Goal: Check status: Check status

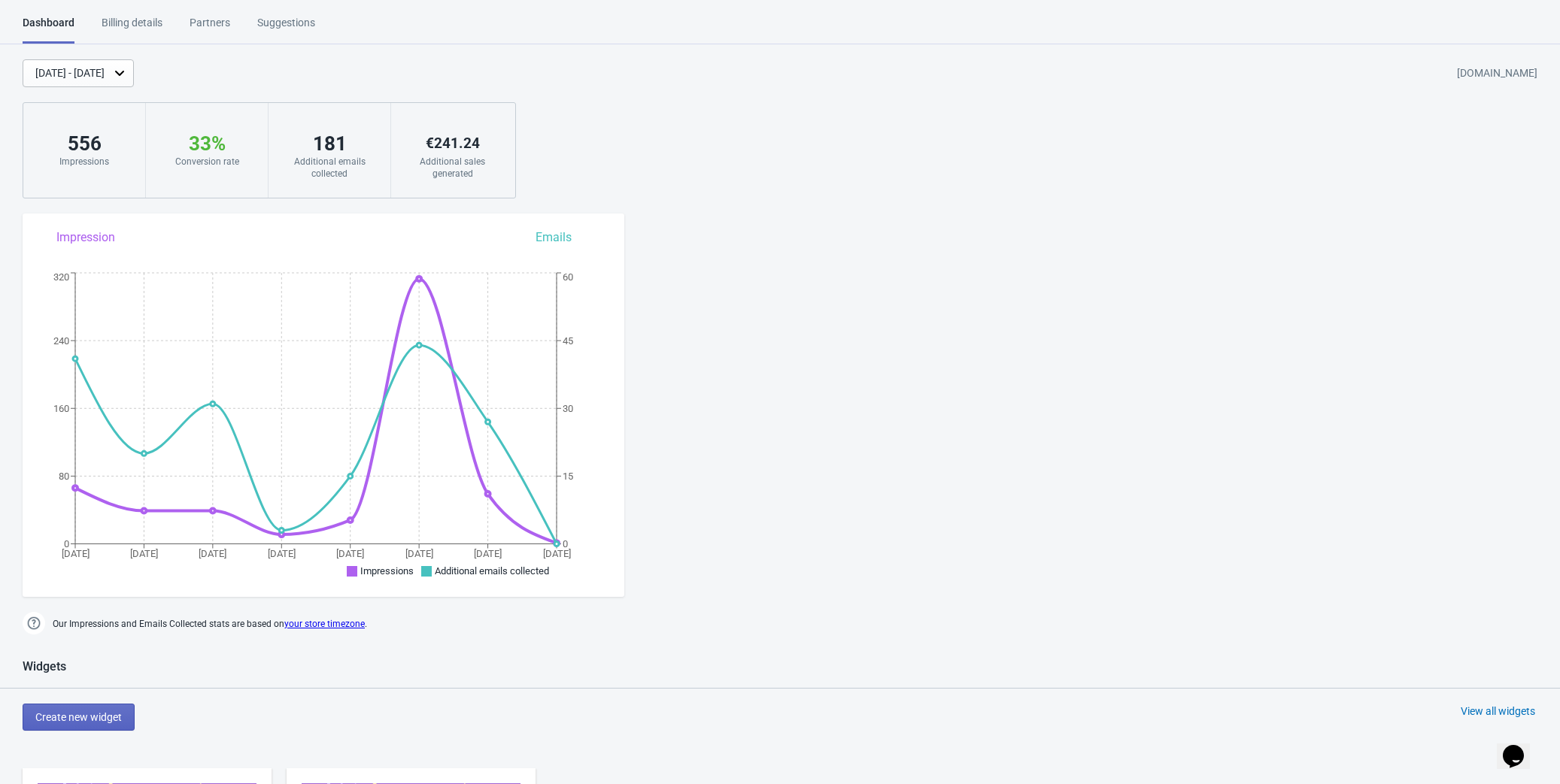
click at [155, 7] on html "Dashboard Billing details Partners Suggestions Dashboard Billing details Partne…" at bounding box center [780, 392] width 1560 height 784
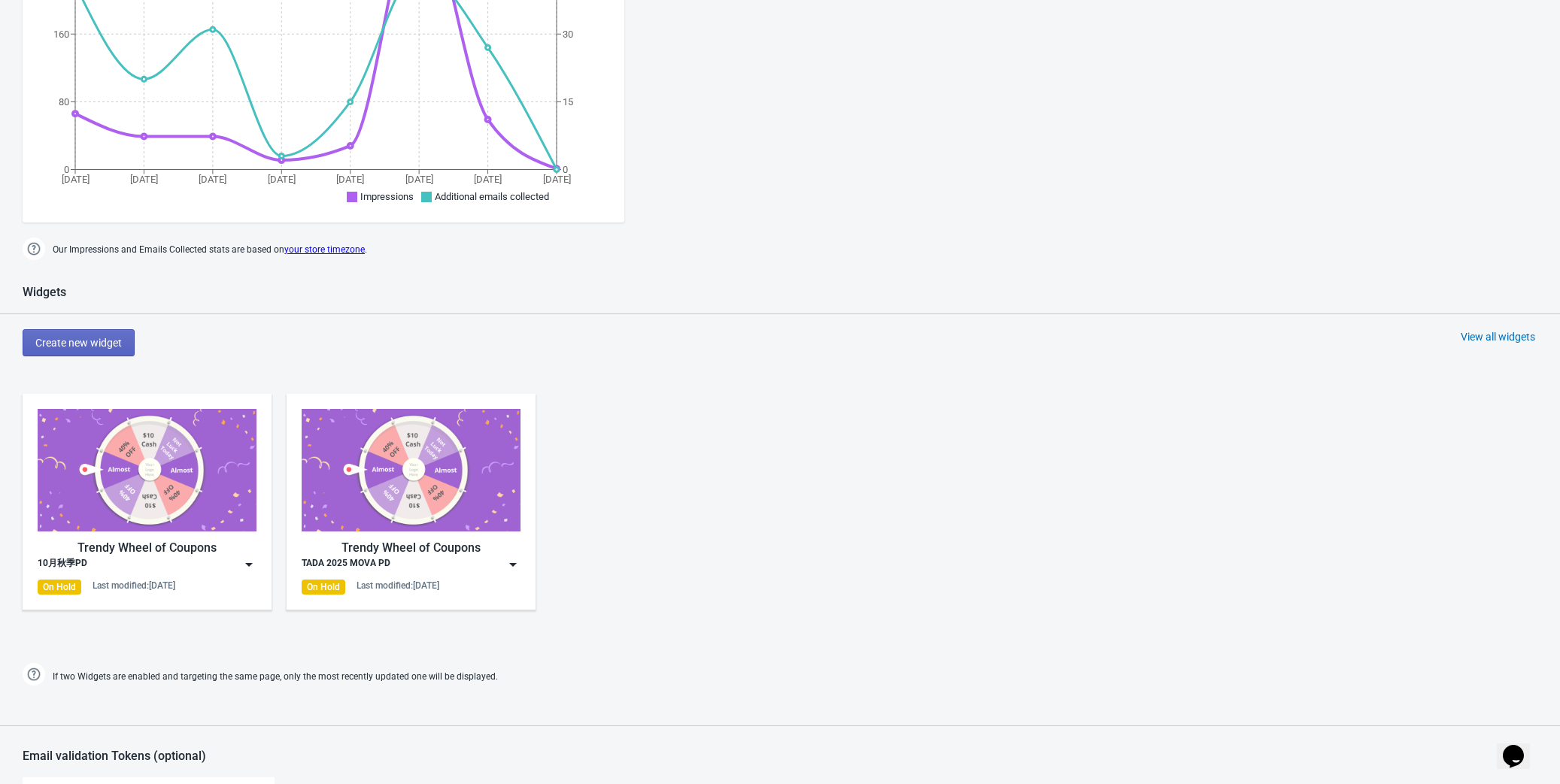
scroll to position [478, 0]
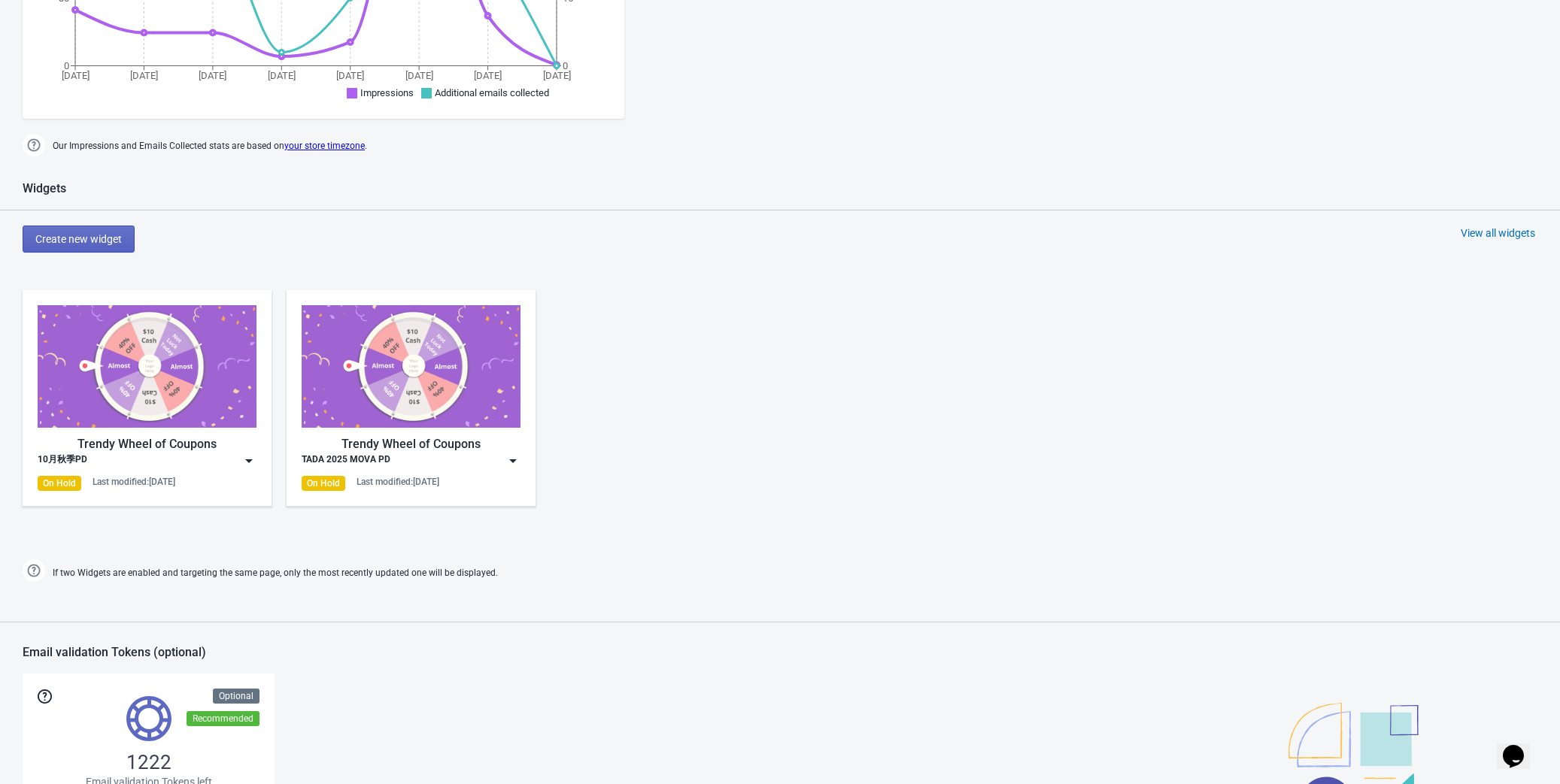
click at [154, 390] on img at bounding box center [147, 367] width 219 height 123
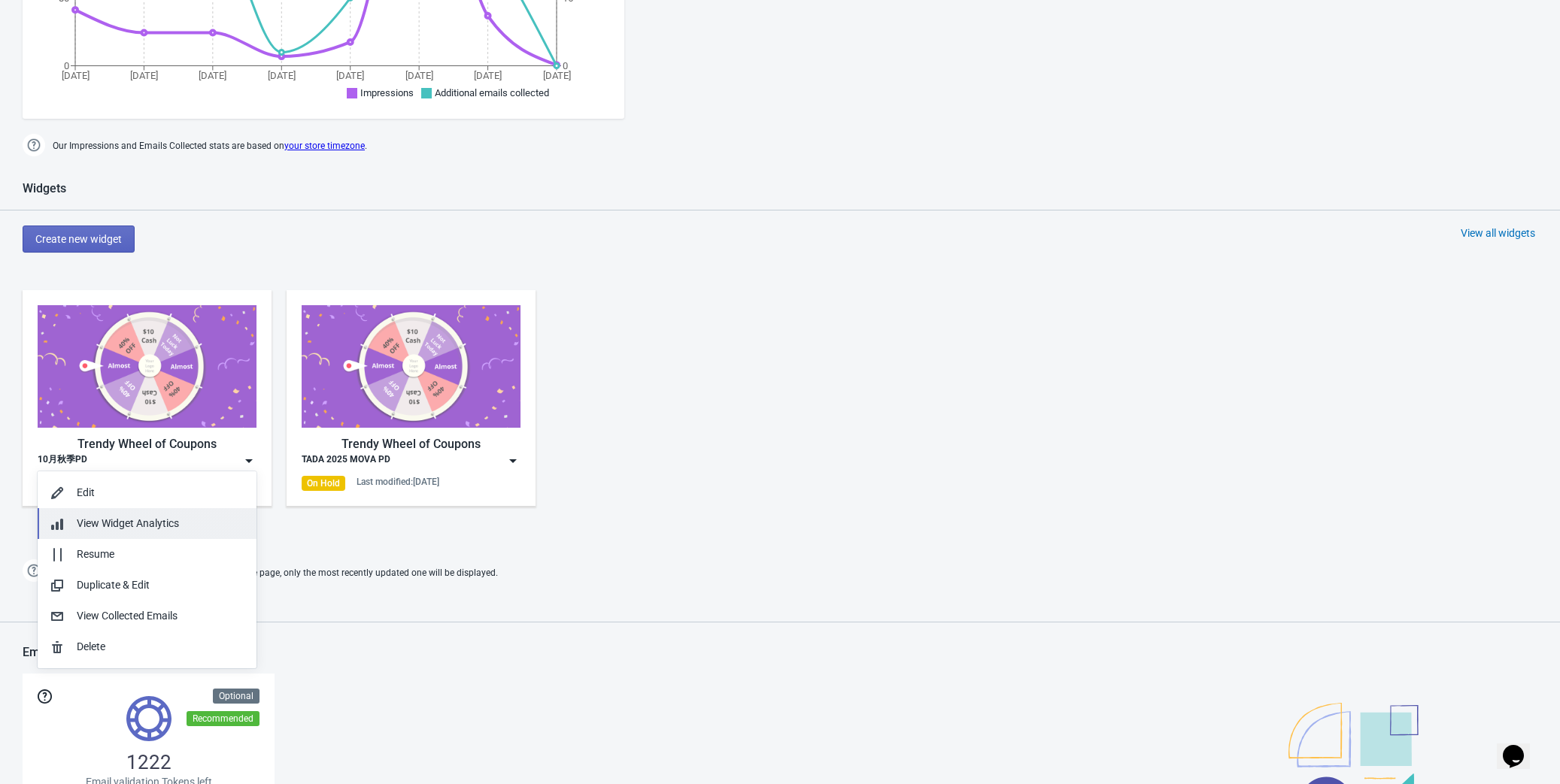
click at [146, 519] on span "View Widget Analytics" at bounding box center [128, 523] width 103 height 12
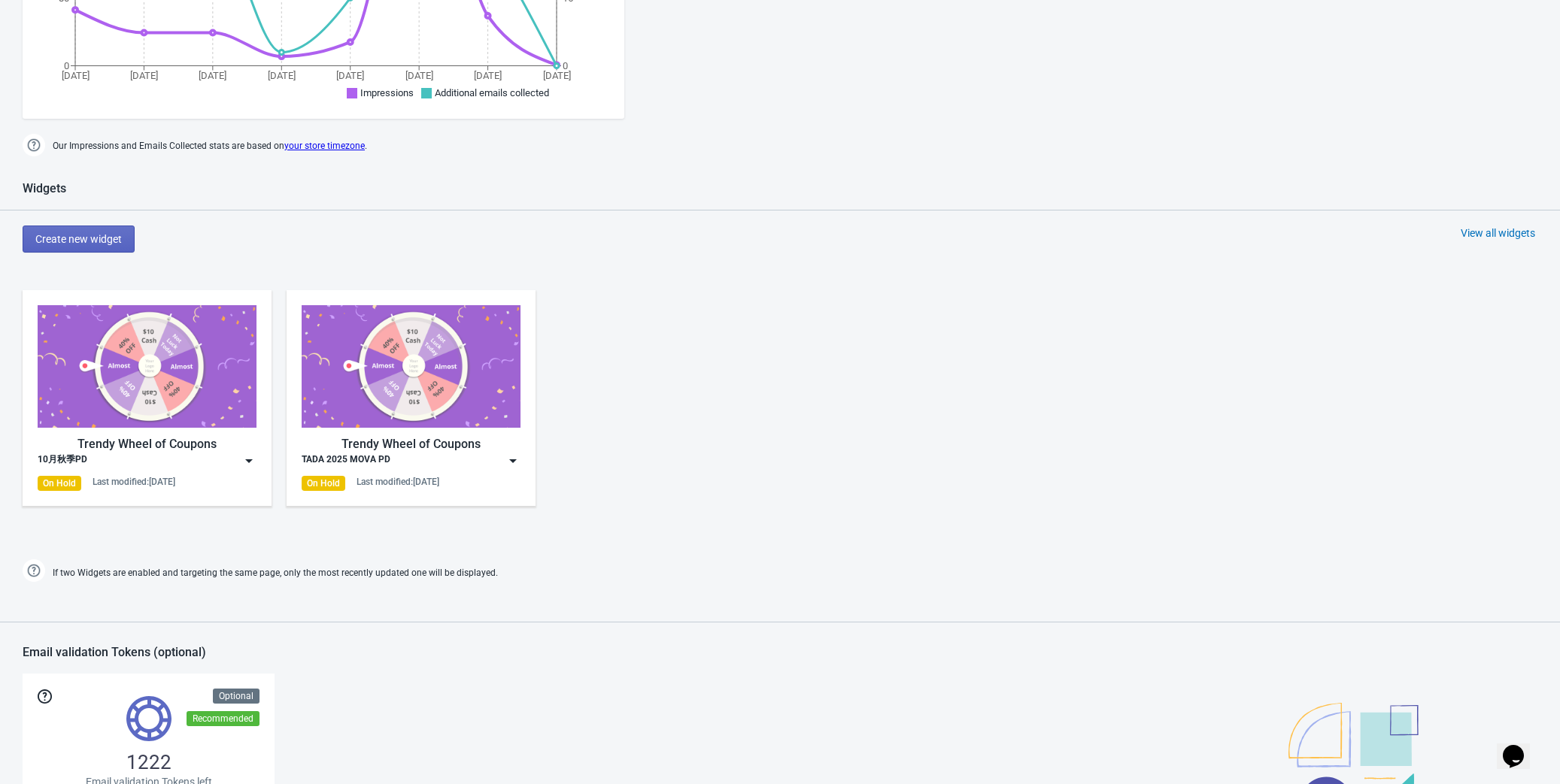
scroll to position [15, 0]
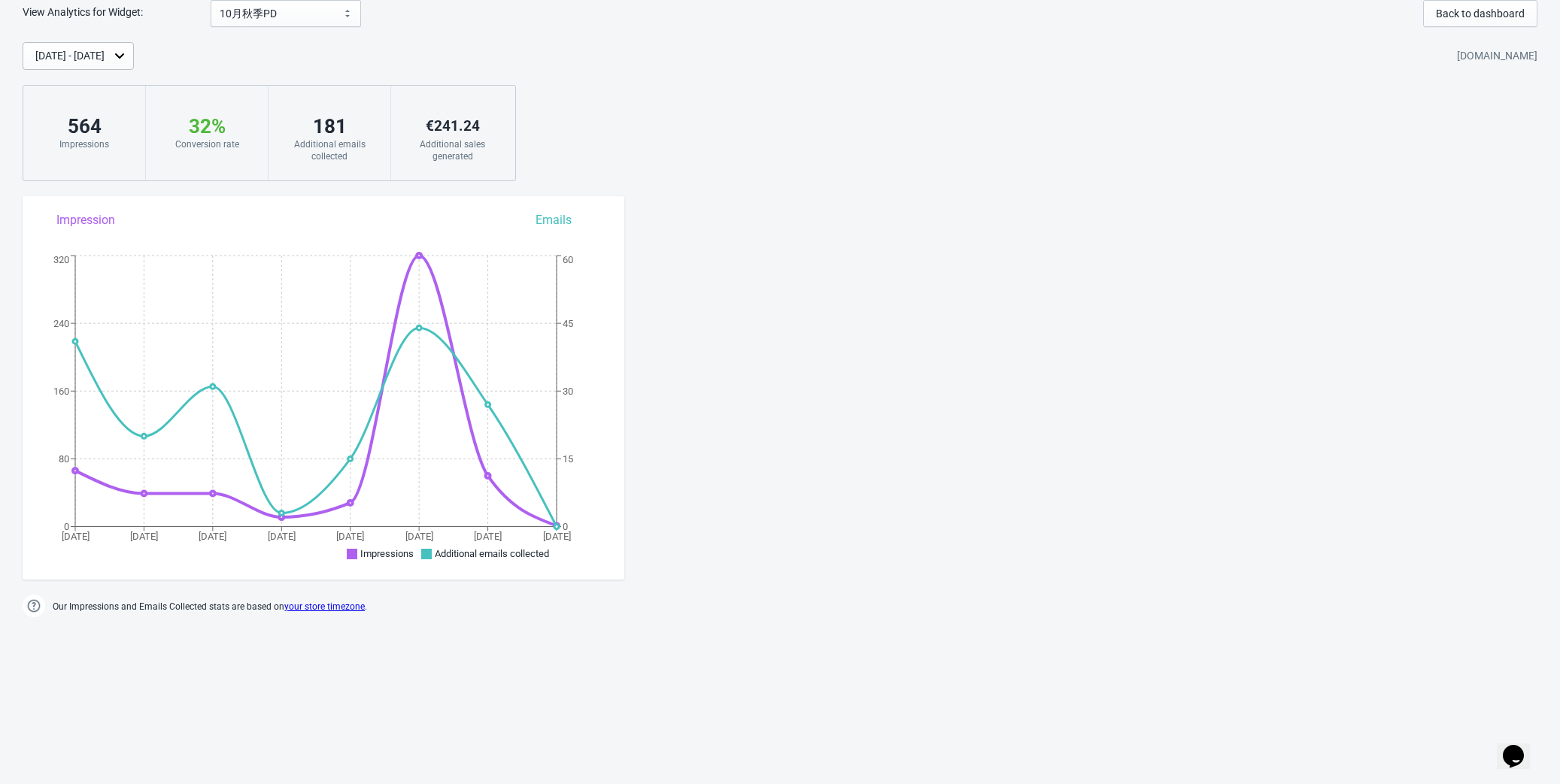
click at [116, 68] on div "[DATE] - [DATE]" at bounding box center [79, 56] width 111 height 28
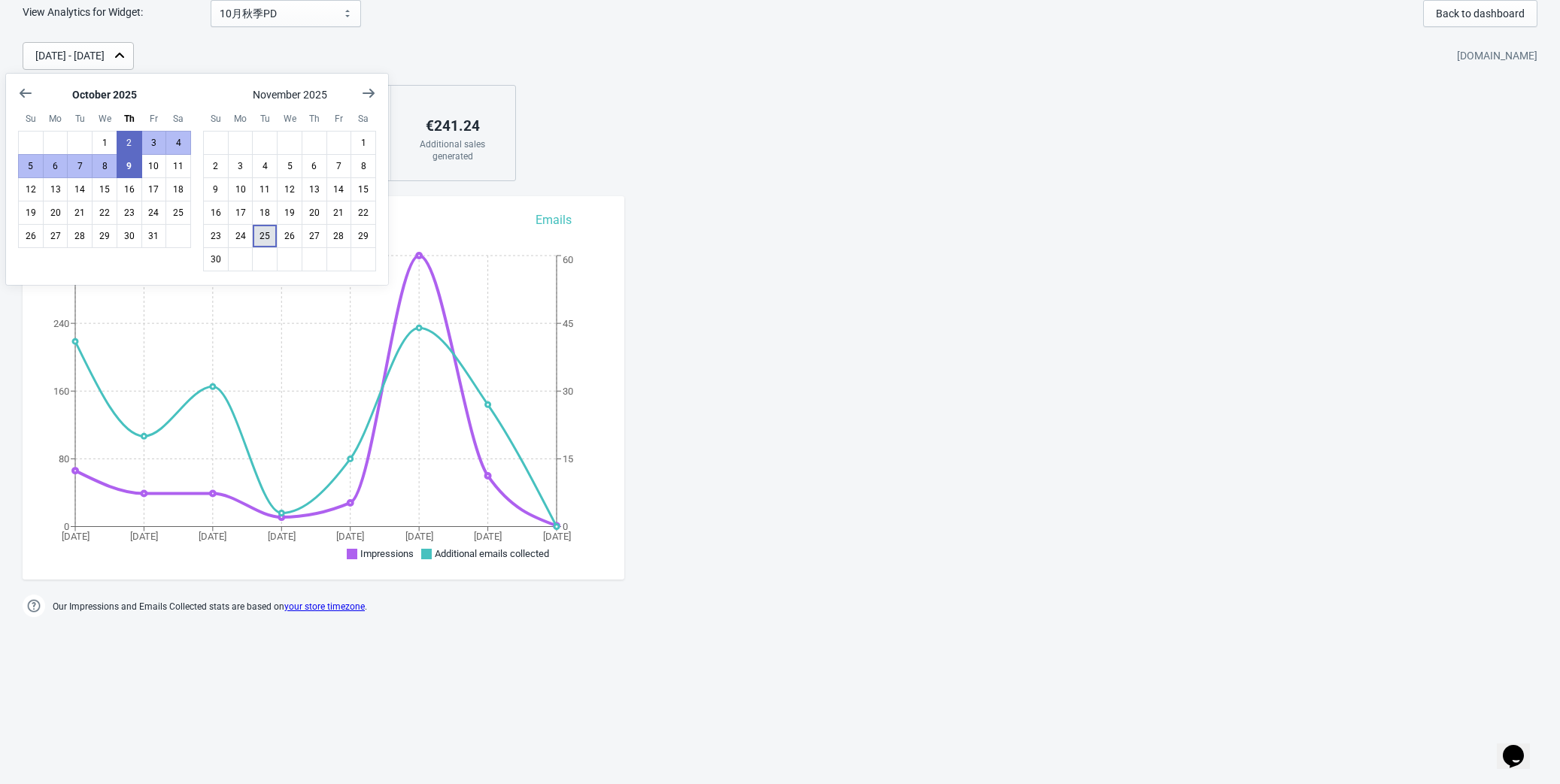
click at [265, 238] on button "25" at bounding box center [265, 236] width 26 height 24
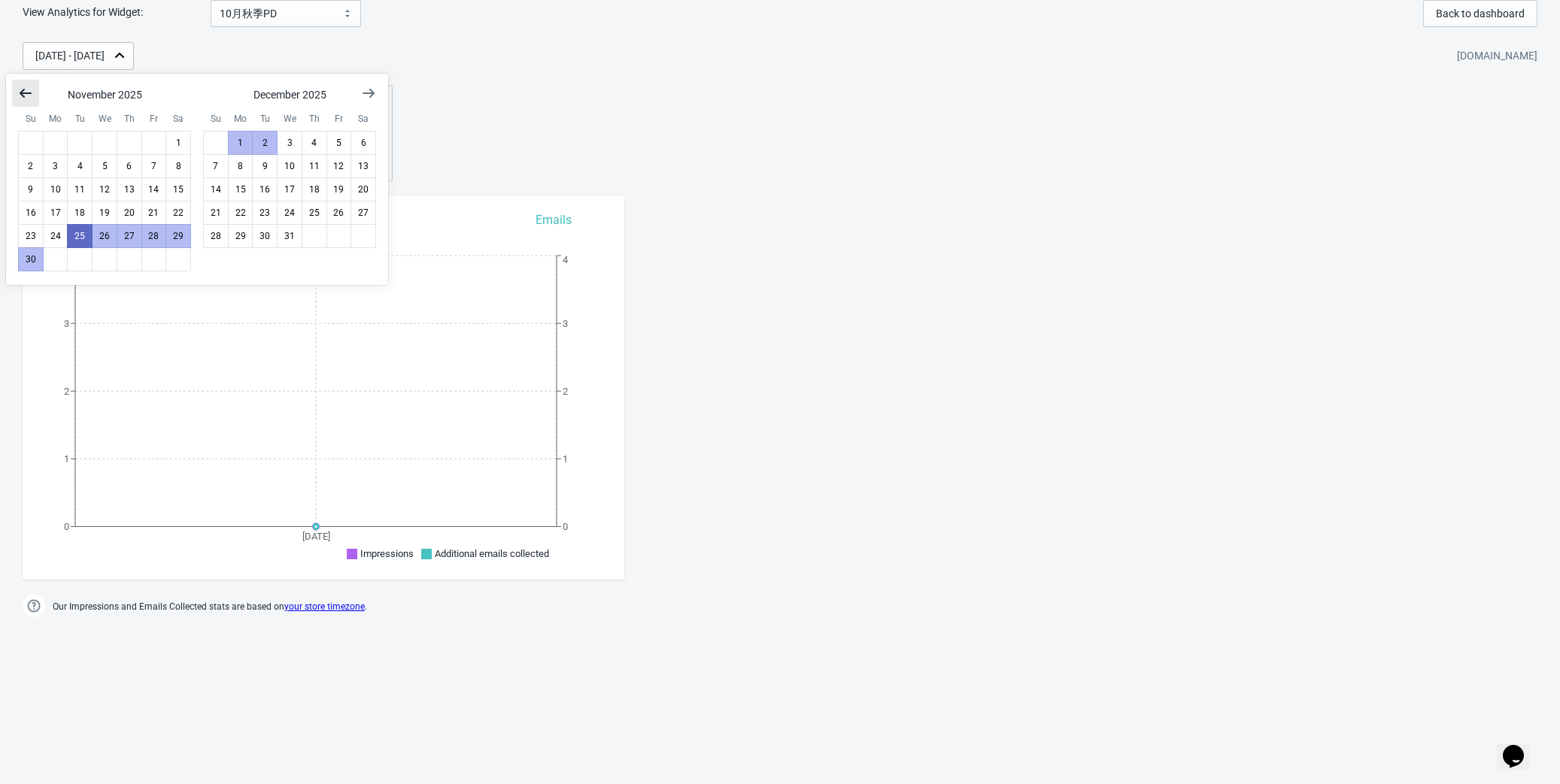
click at [20, 94] on icon "Show previous month, October 2025" at bounding box center [25, 92] width 12 height 9
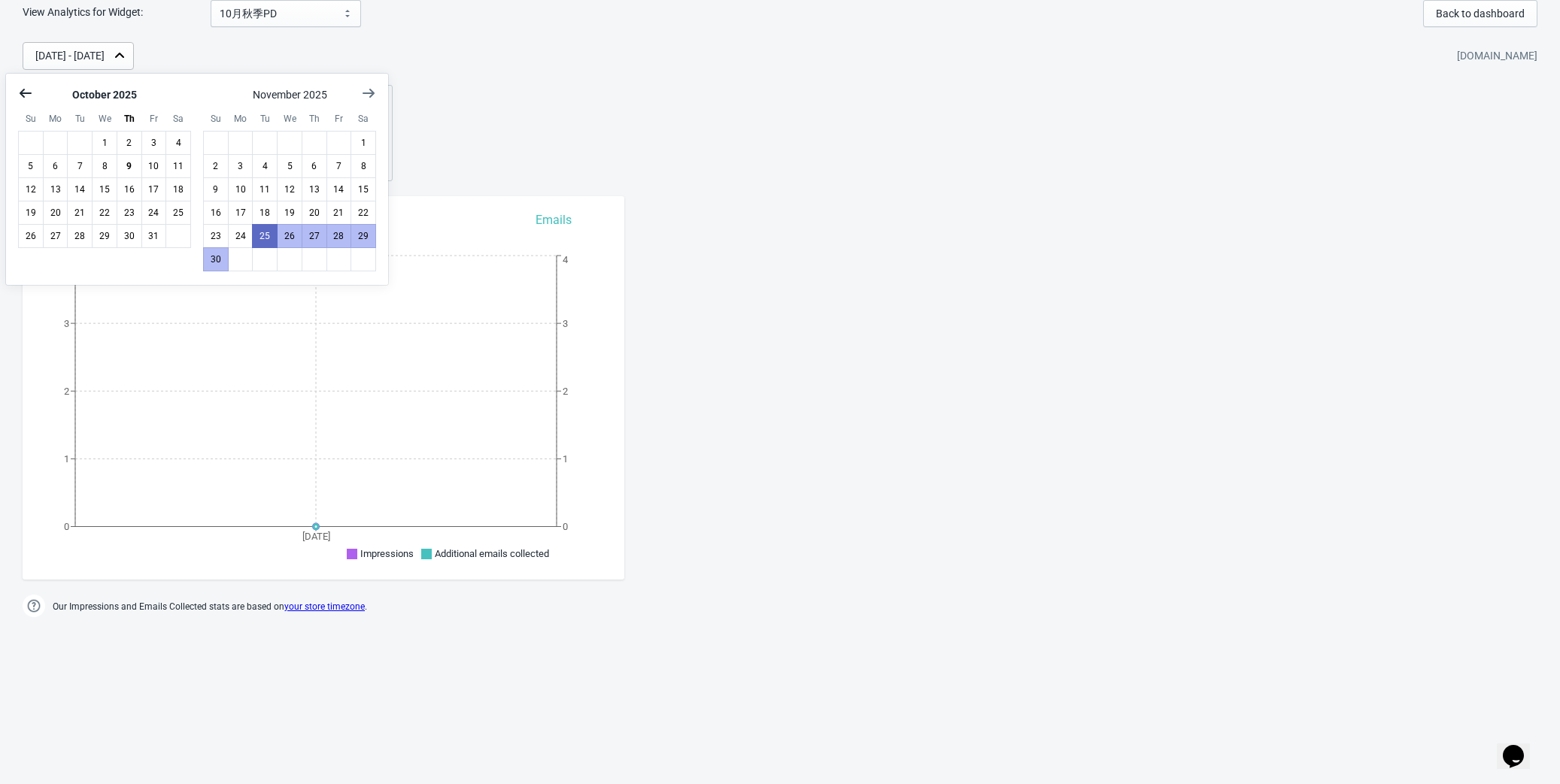
click at [20, 94] on icon "Show previous month, September 2025" at bounding box center [25, 92] width 12 height 9
click at [132, 216] on button "25" at bounding box center [129, 212] width 26 height 24
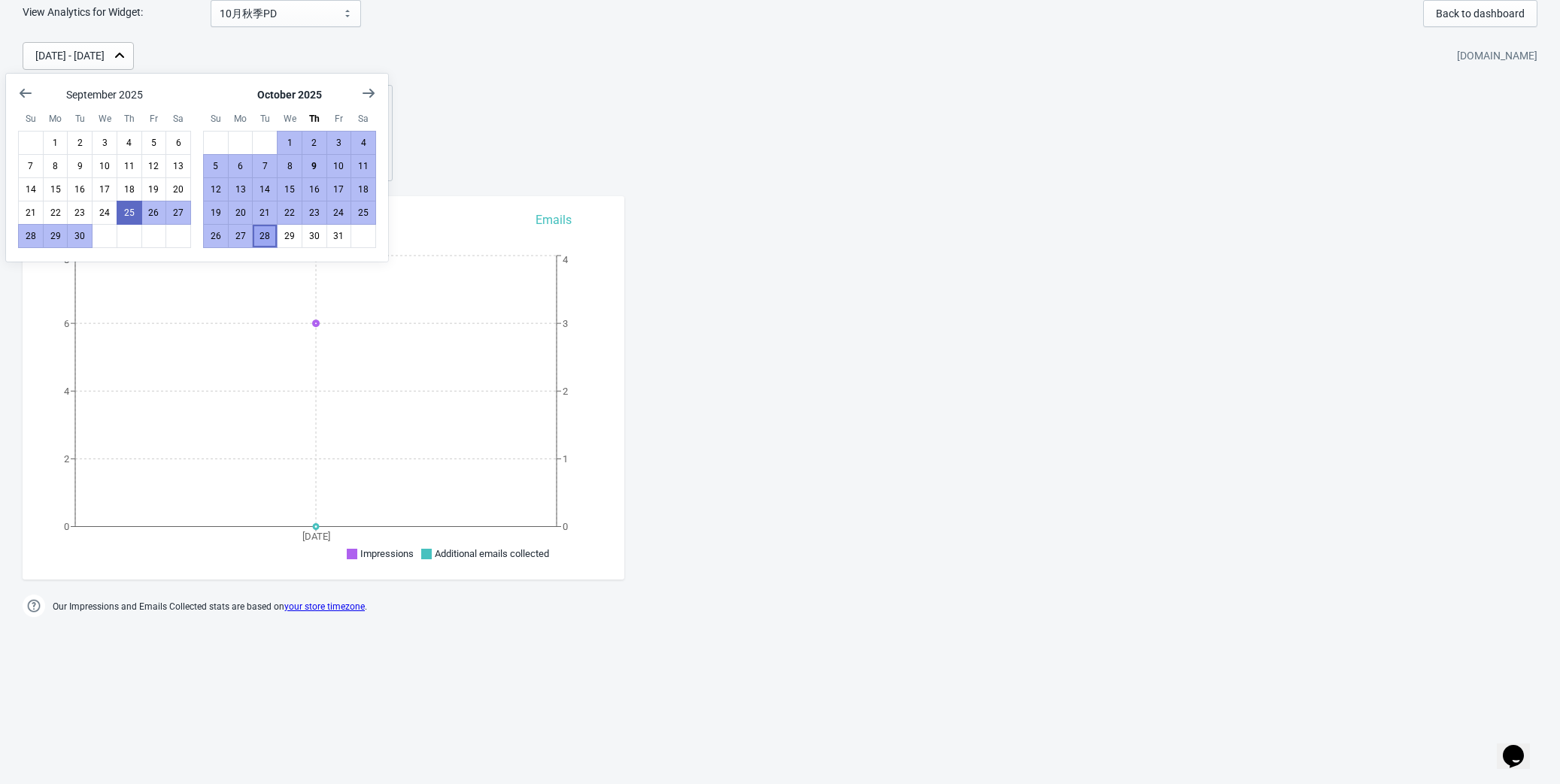
click at [263, 241] on button "28" at bounding box center [265, 236] width 26 height 24
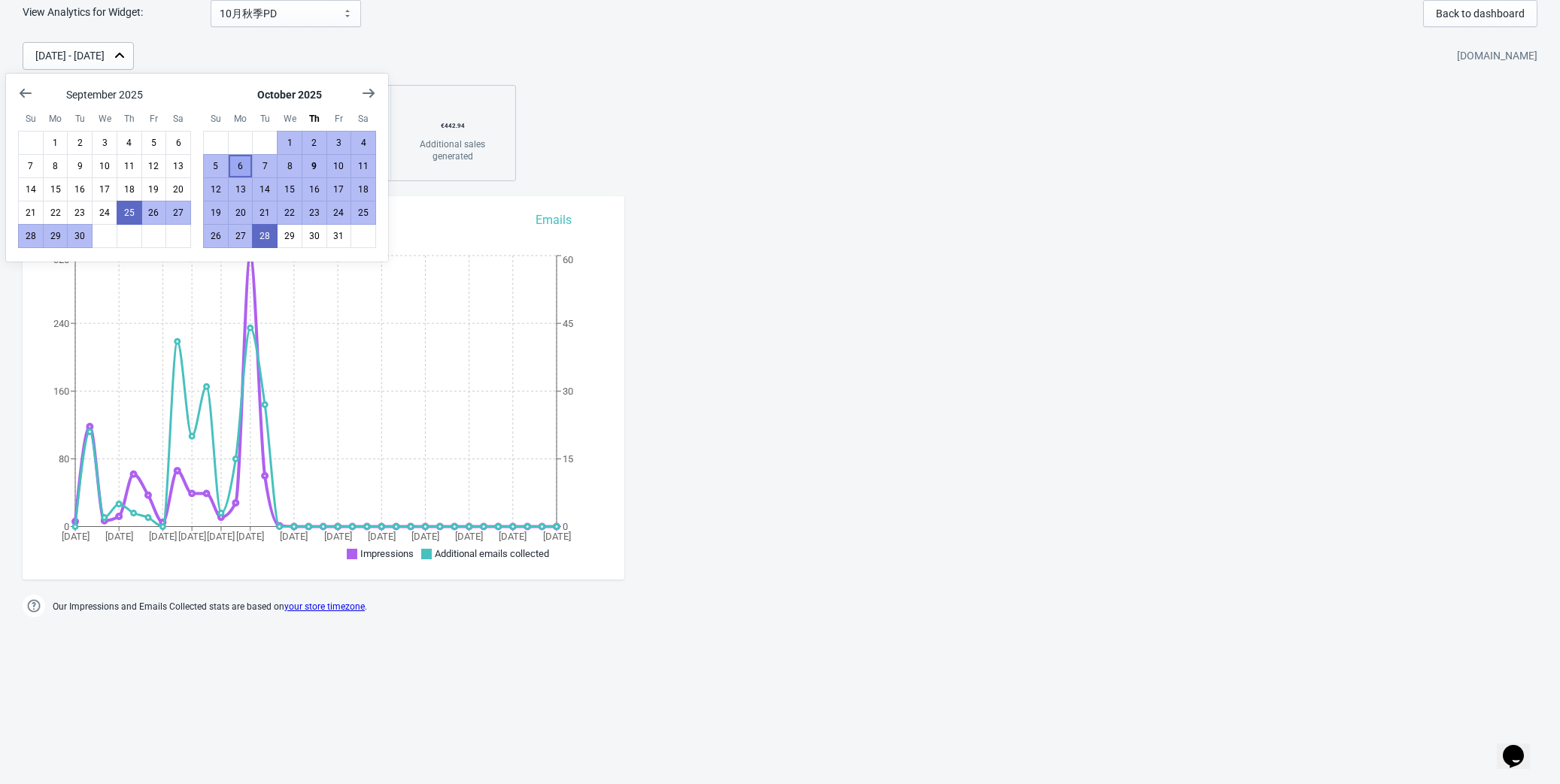
click at [245, 166] on button "6" at bounding box center [240, 166] width 26 height 24
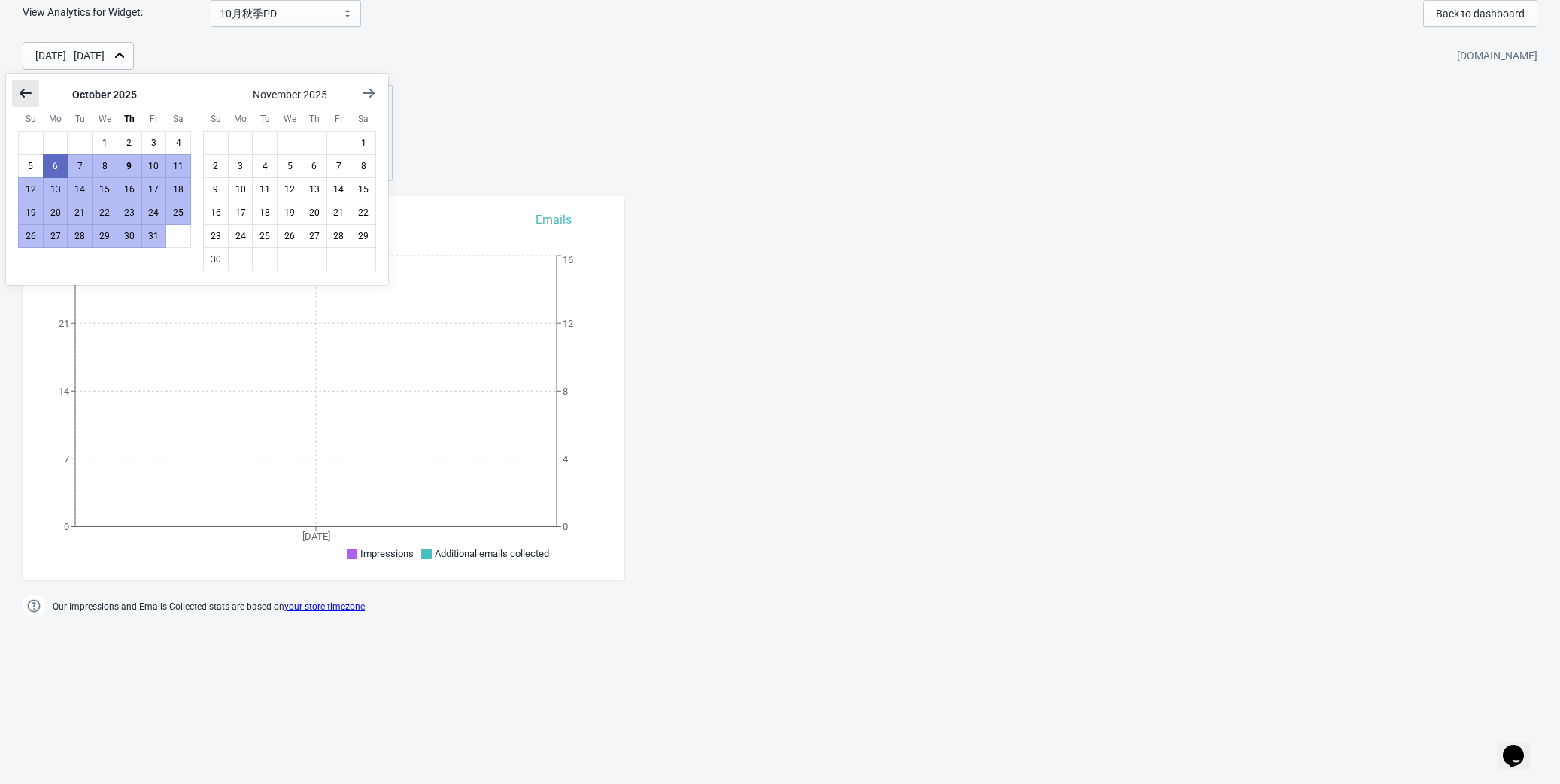
click at [19, 92] on icon "Show previous month, September 2025" at bounding box center [26, 93] width 15 height 15
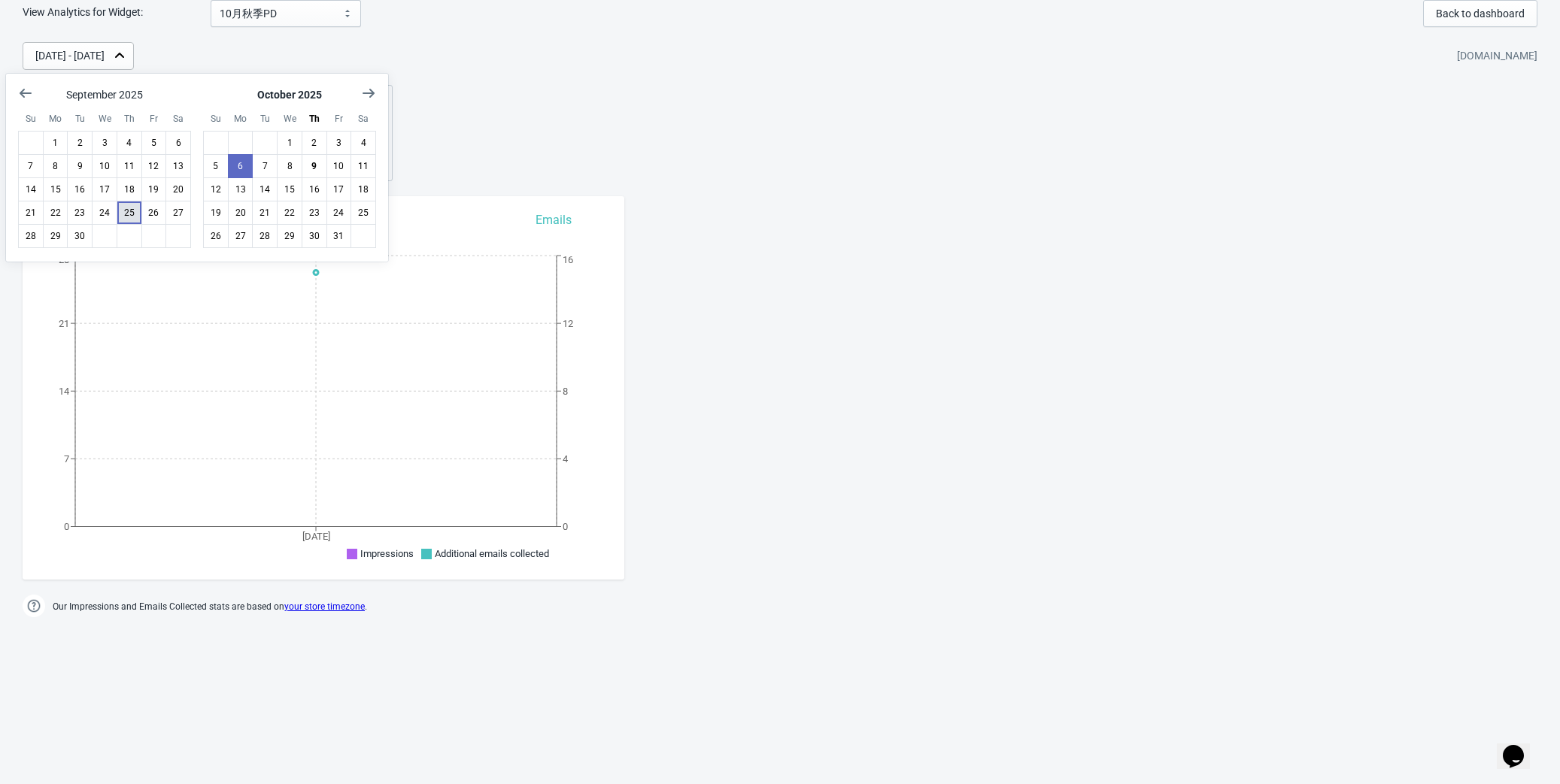
click at [128, 221] on button "25" at bounding box center [129, 212] width 26 height 24
click at [291, 166] on button "8" at bounding box center [289, 166] width 26 height 24
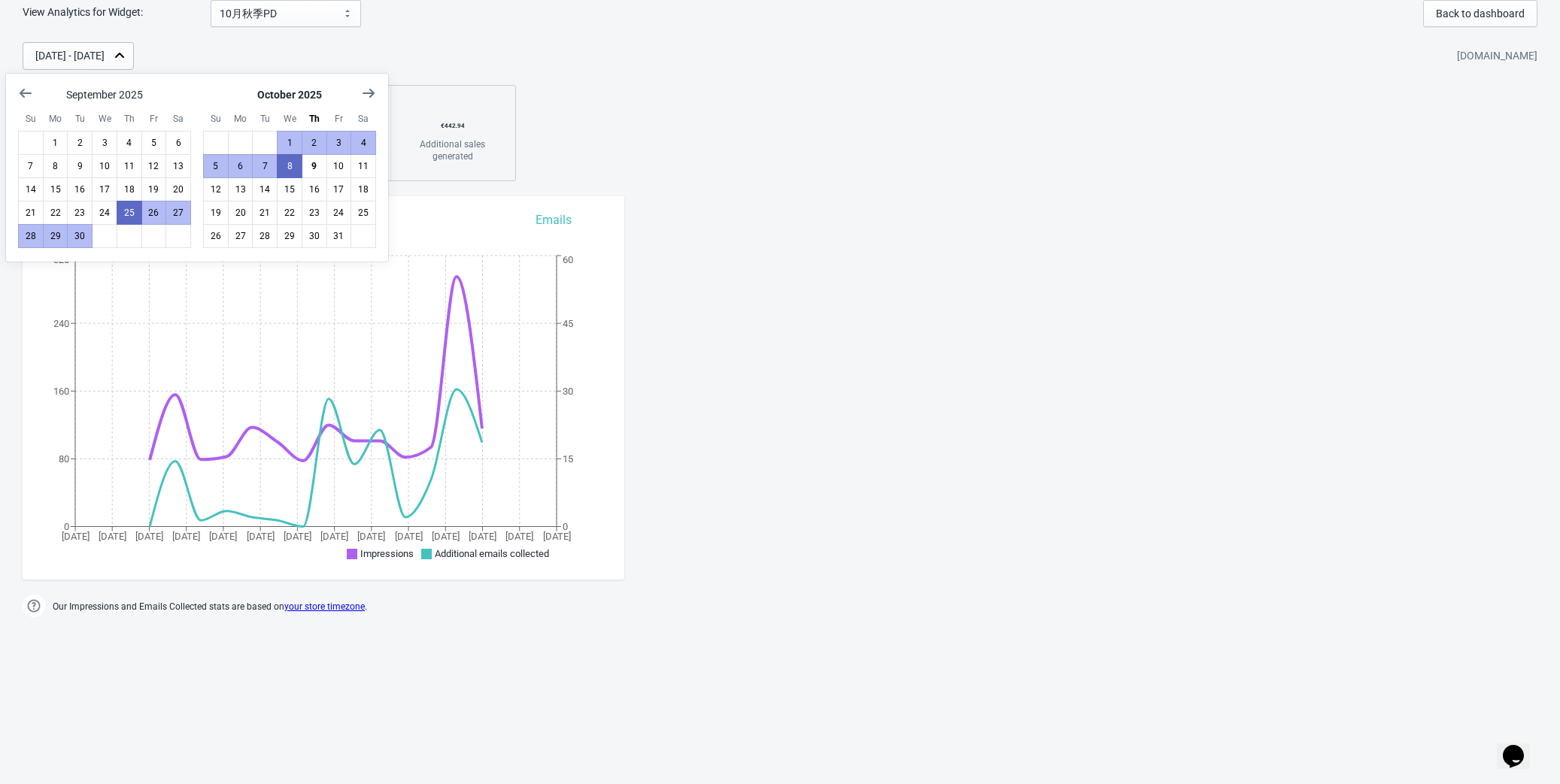
click at [638, 150] on div "[DATE] - [DATE] [DOMAIN_NAME] 810 Impressions 26 % Your Tada Widget has a conve…" at bounding box center [780, 111] width 1560 height 139
